Goal: Find specific page/section: Find specific page/section

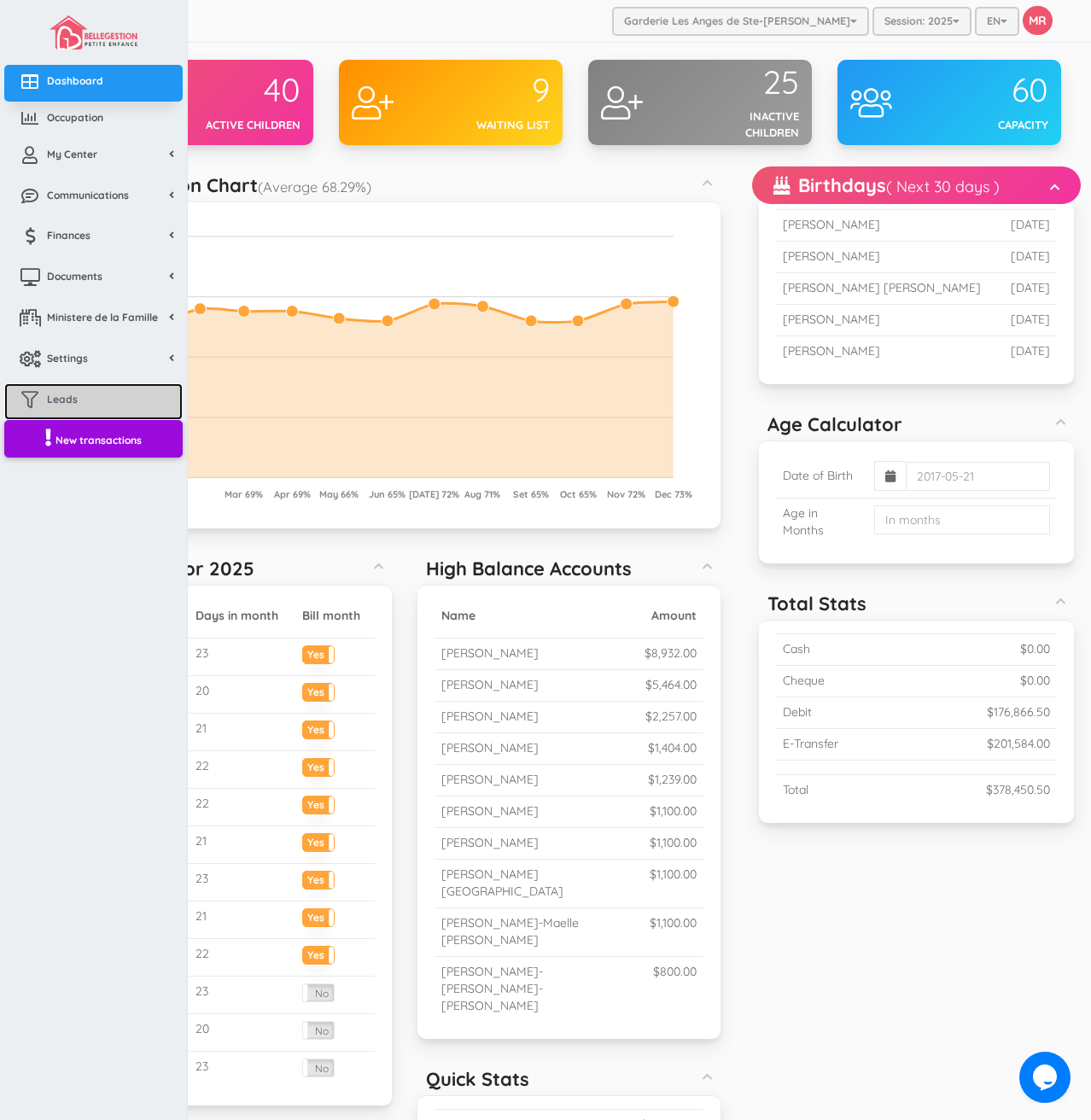
click at [82, 408] on link "Leads" at bounding box center [94, 402] width 179 height 37
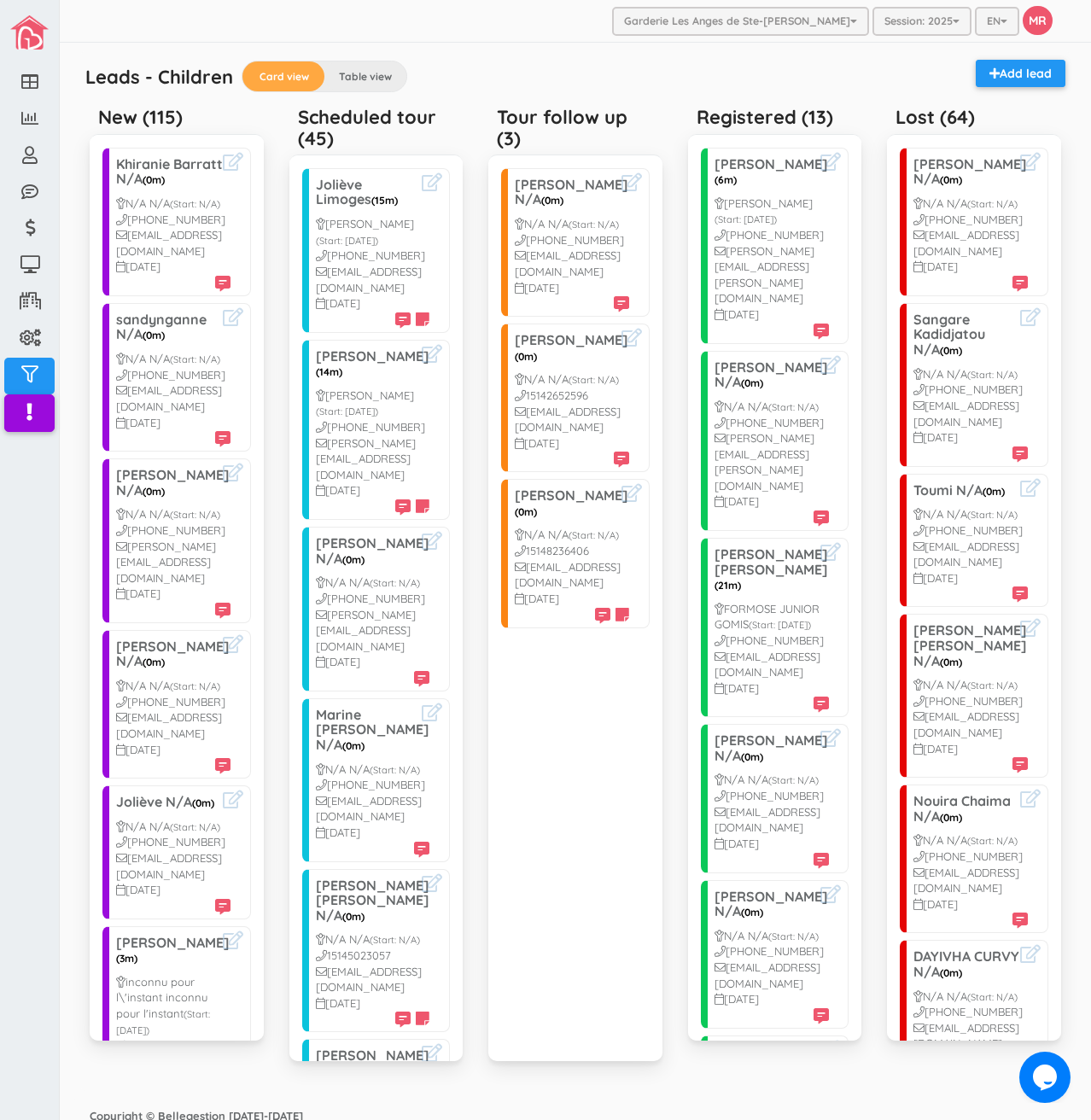
click at [864, 78] on div "Leads - Children Card view Table view Add lead" at bounding box center [576, 79] width 997 height 39
click at [512, 88] on div "Leads - Children Card view Table view Add lead" at bounding box center [576, 79] width 997 height 39
